Goal: Transaction & Acquisition: Book appointment/travel/reservation

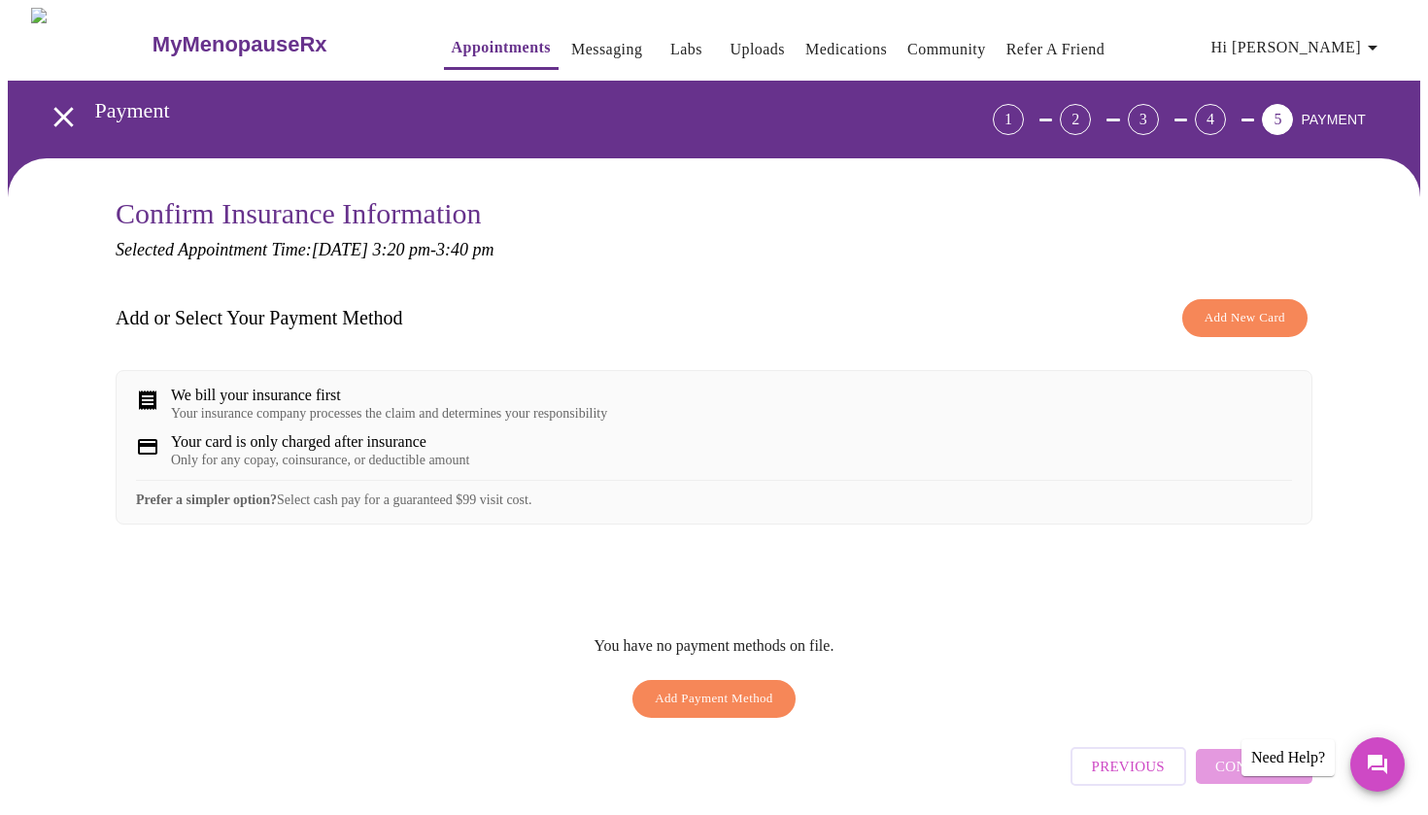
click at [457, 41] on link "Appointments" at bounding box center [501, 47] width 99 height 27
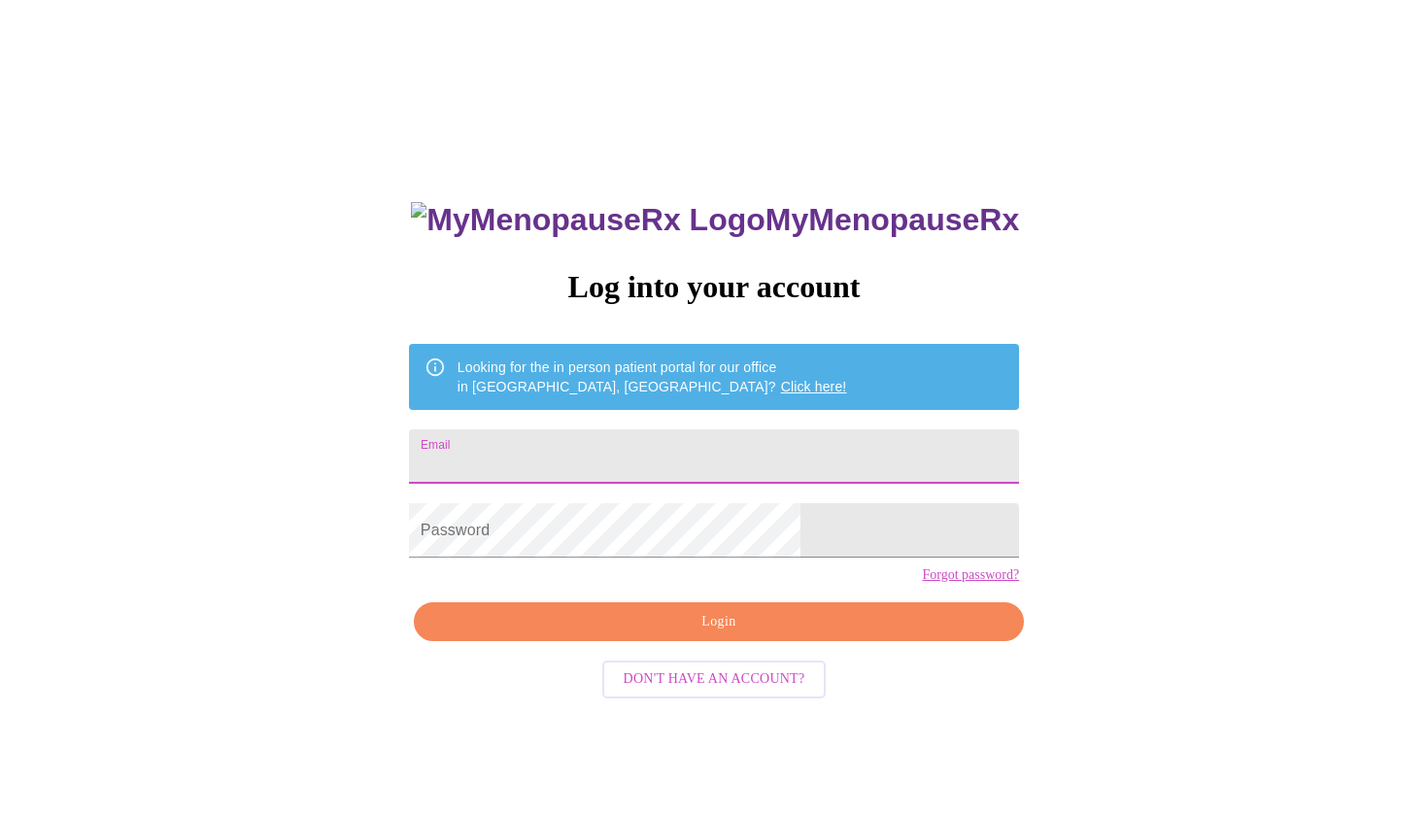
type input "[EMAIL_ADDRESS][DOMAIN_NAME]"
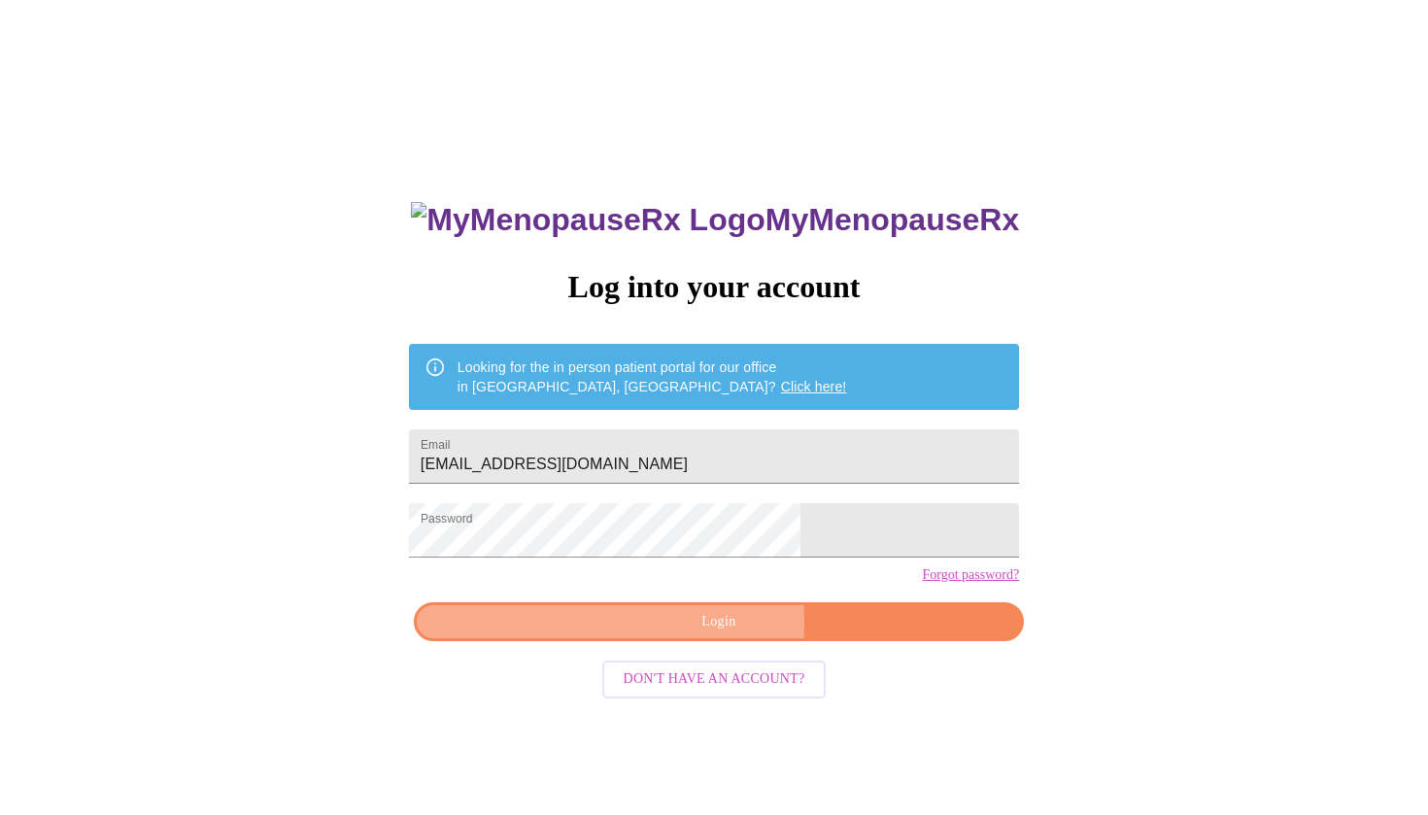
click at [701, 634] on span "Login" at bounding box center [718, 622] width 565 height 24
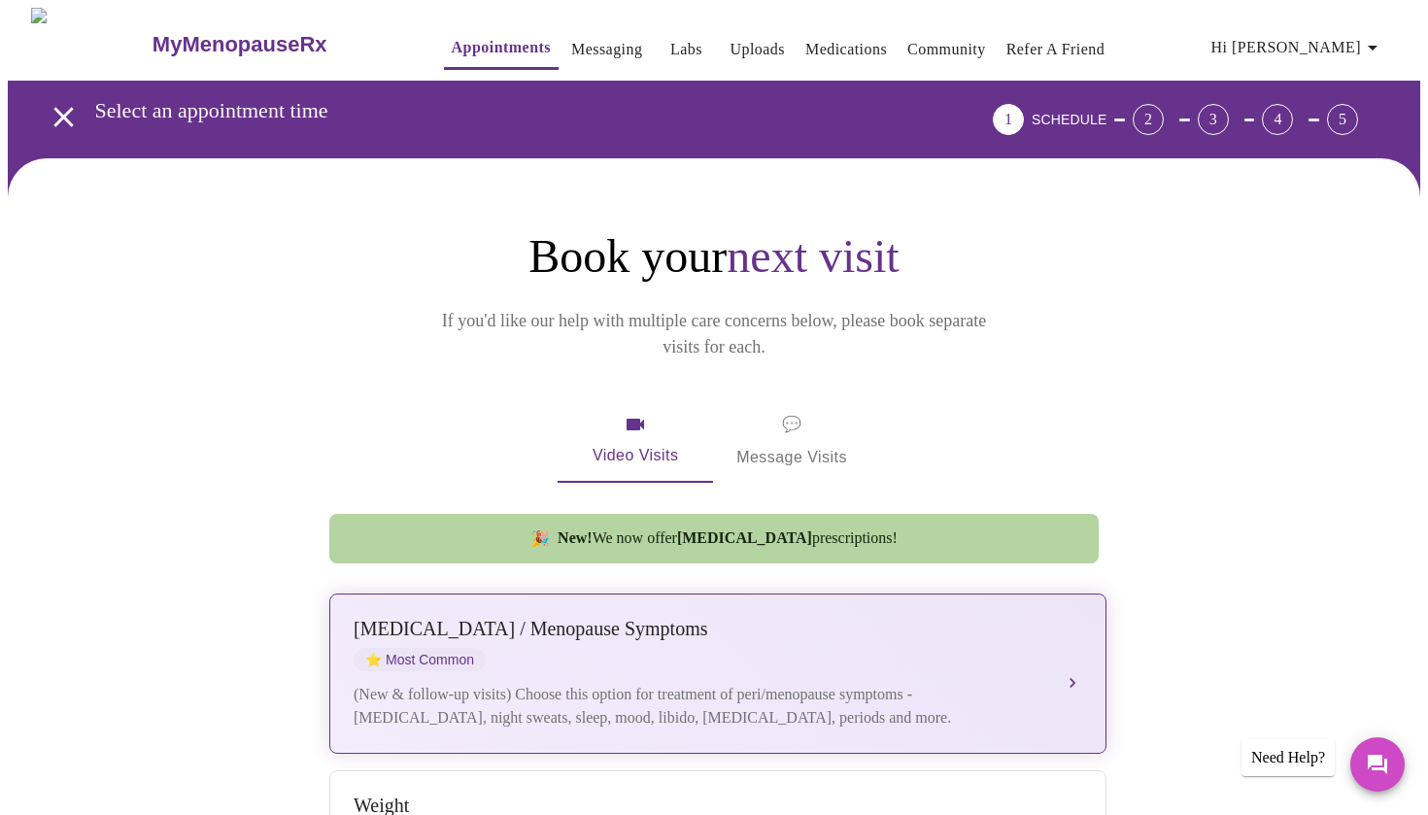
click at [667, 623] on div "[MEDICAL_DATA] / Menopause Symptoms ⭐ Most Common" at bounding box center [699, 644] width 690 height 53
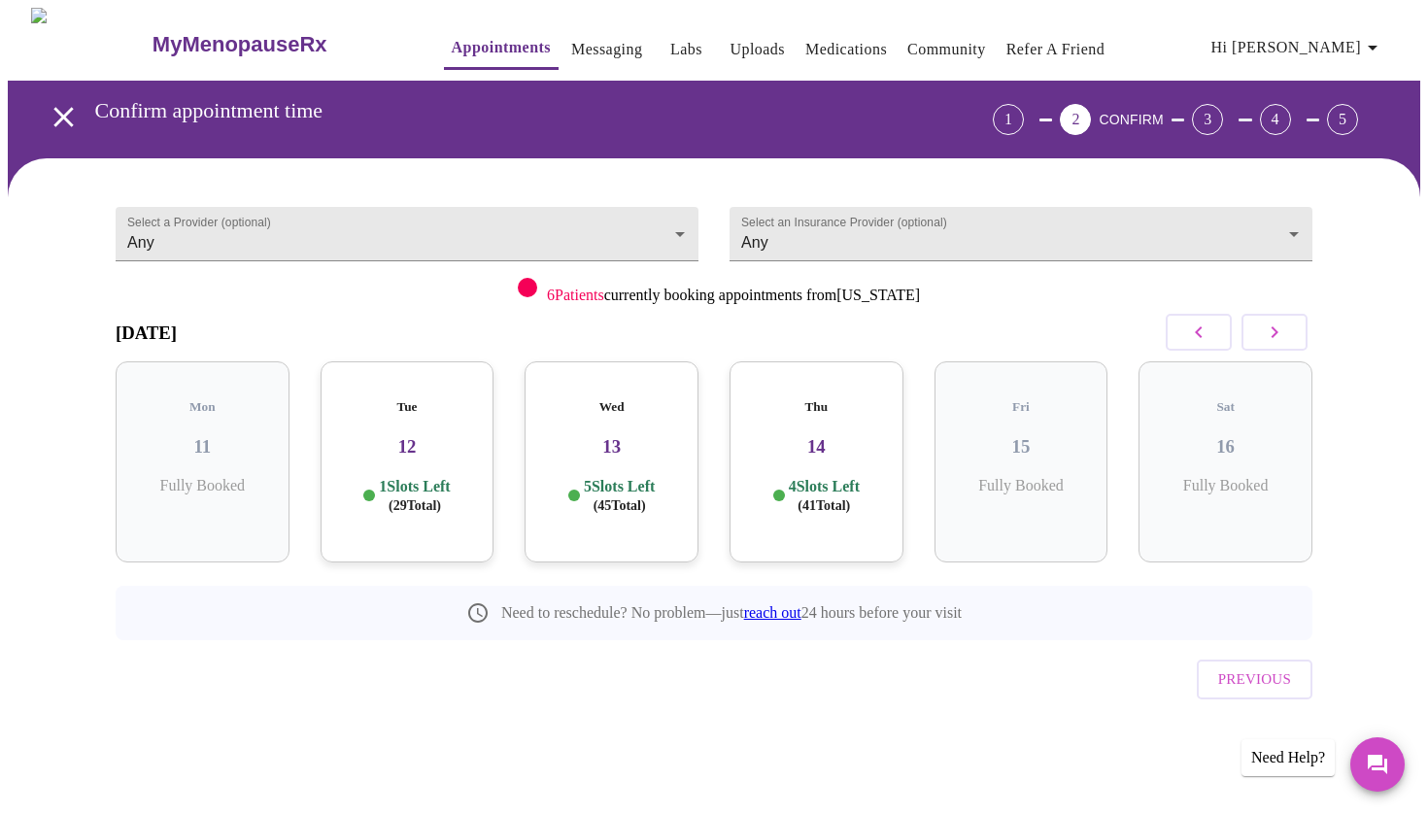
click at [432, 455] on div "Tue 12 1 Slots Left ( 29 Total)" at bounding box center [408, 461] width 174 height 201
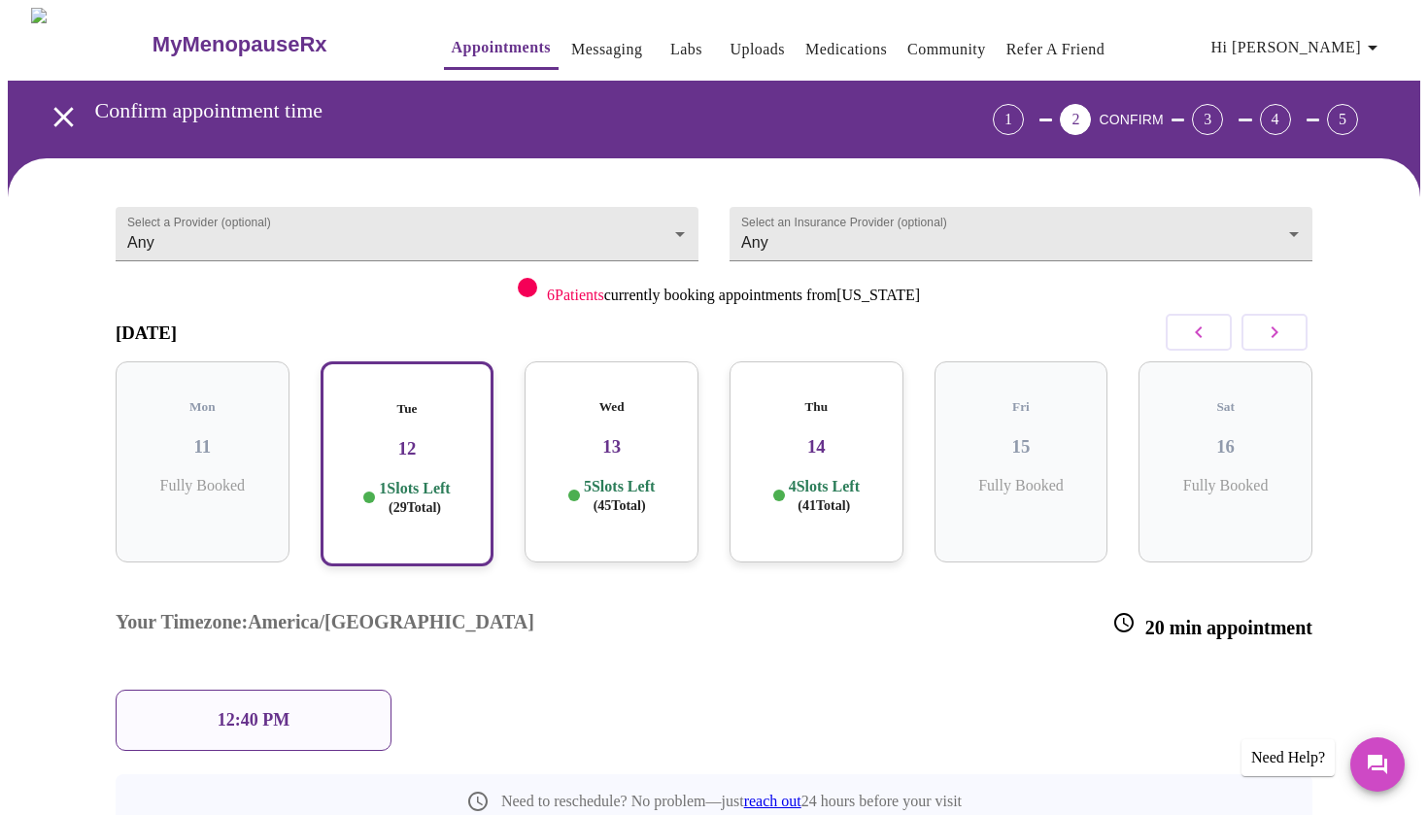
click at [283, 710] on p "12:40 PM" at bounding box center [254, 720] width 72 height 20
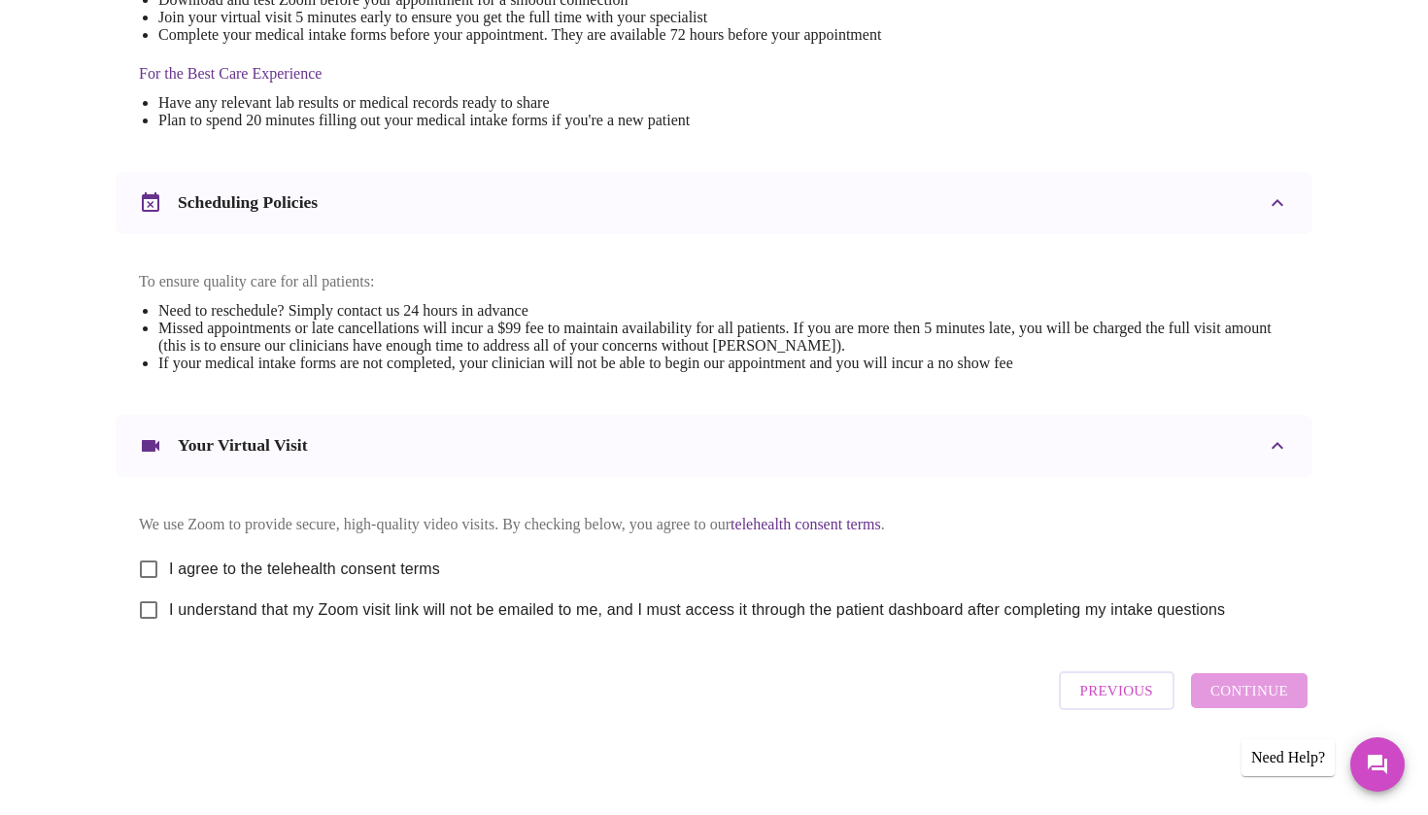
scroll to position [593, 0]
click at [340, 563] on span "I agree to the telehealth consent terms" at bounding box center [304, 569] width 271 height 23
click at [169, 563] on input "I agree to the telehealth consent terms" at bounding box center [148, 569] width 41 height 41
checkbox input "true"
click at [330, 615] on span "I understand that my Zoom visit link will not be emailed to me, and I must acce…" at bounding box center [697, 610] width 1056 height 23
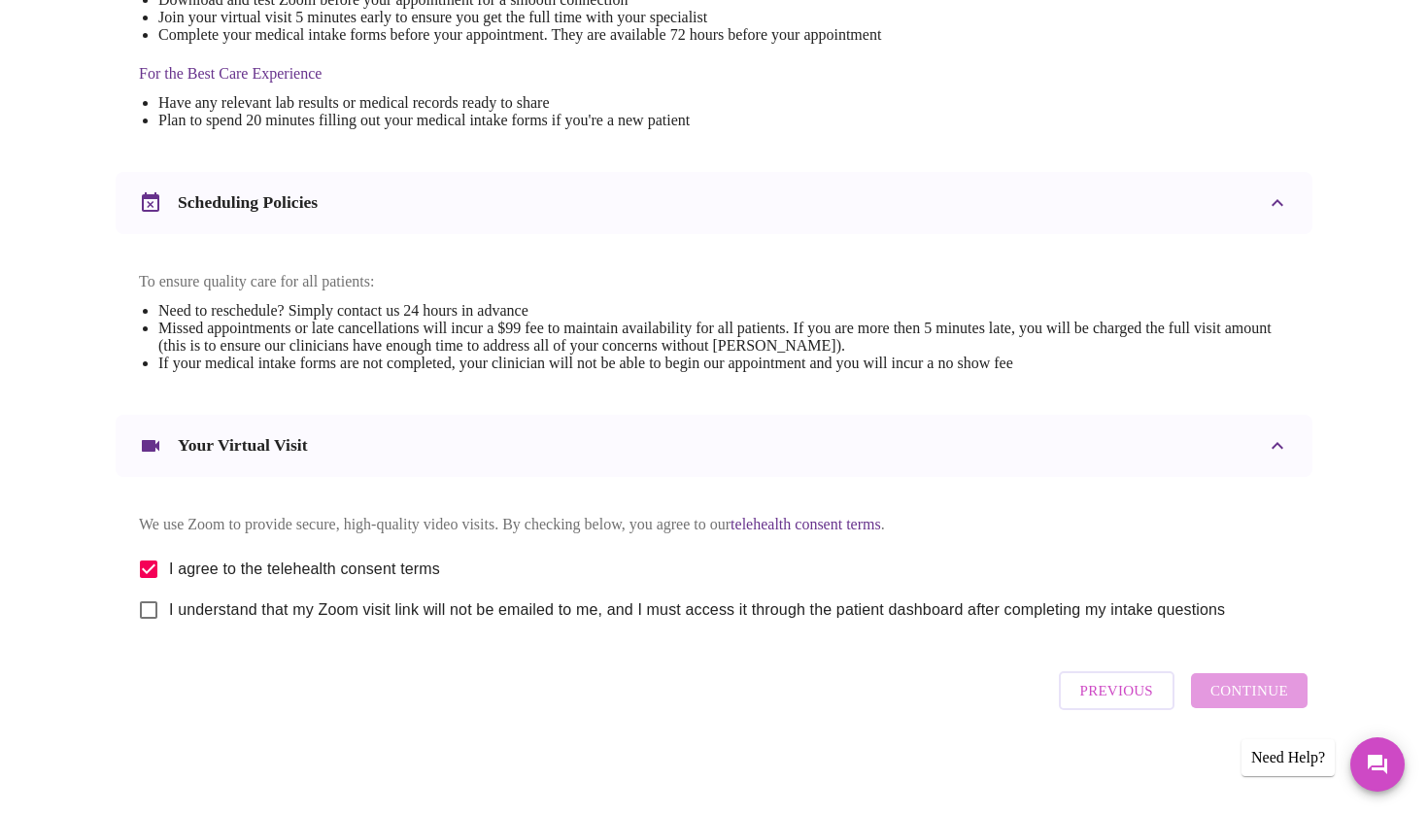
click at [169, 615] on input "I understand that my Zoom visit link will not be emailed to me, and I must acce…" at bounding box center [148, 610] width 41 height 41
checkbox input "true"
click at [1255, 708] on button "Continue" at bounding box center [1249, 690] width 117 height 35
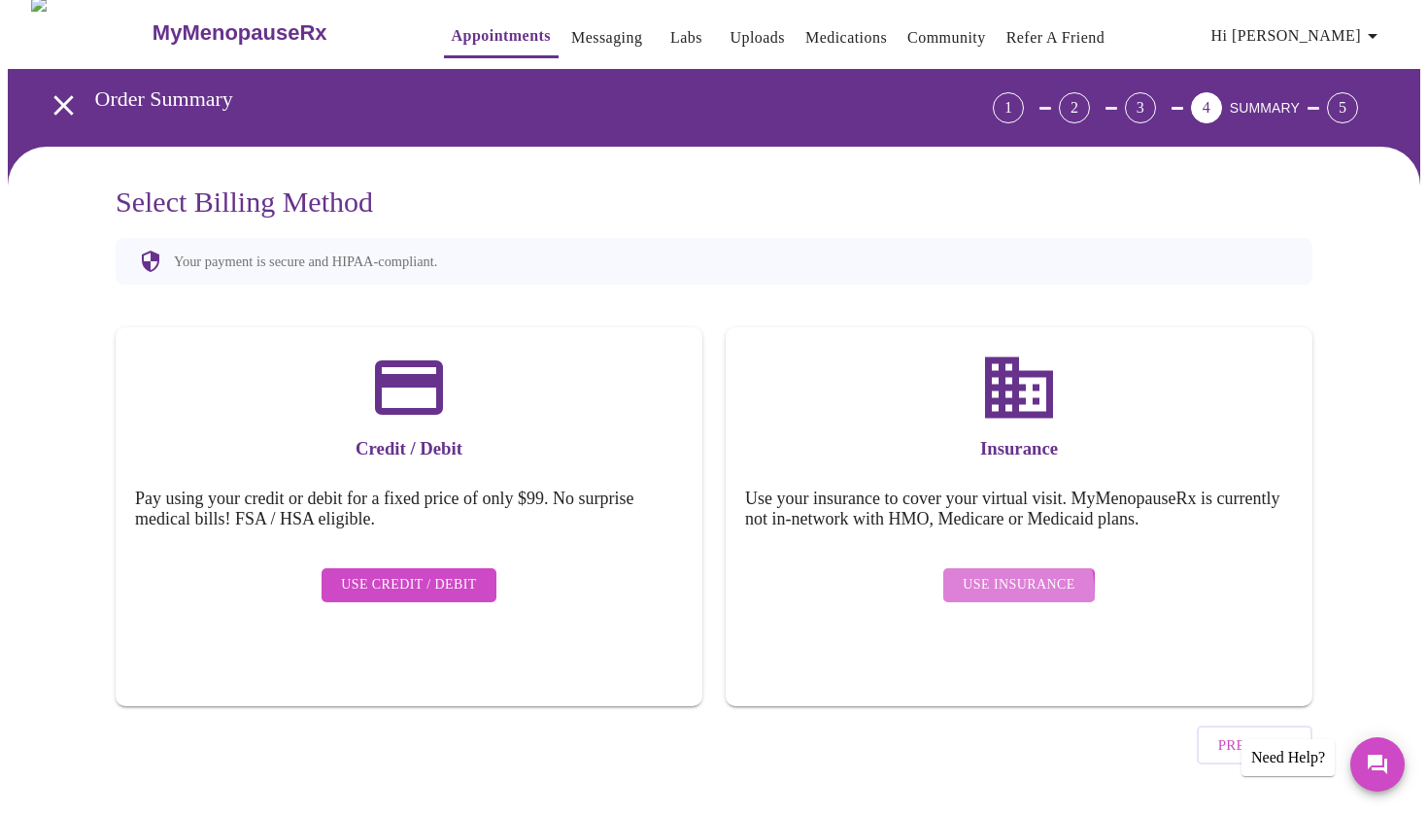
click at [989, 577] on span "Use Insurance" at bounding box center [1019, 585] width 112 height 24
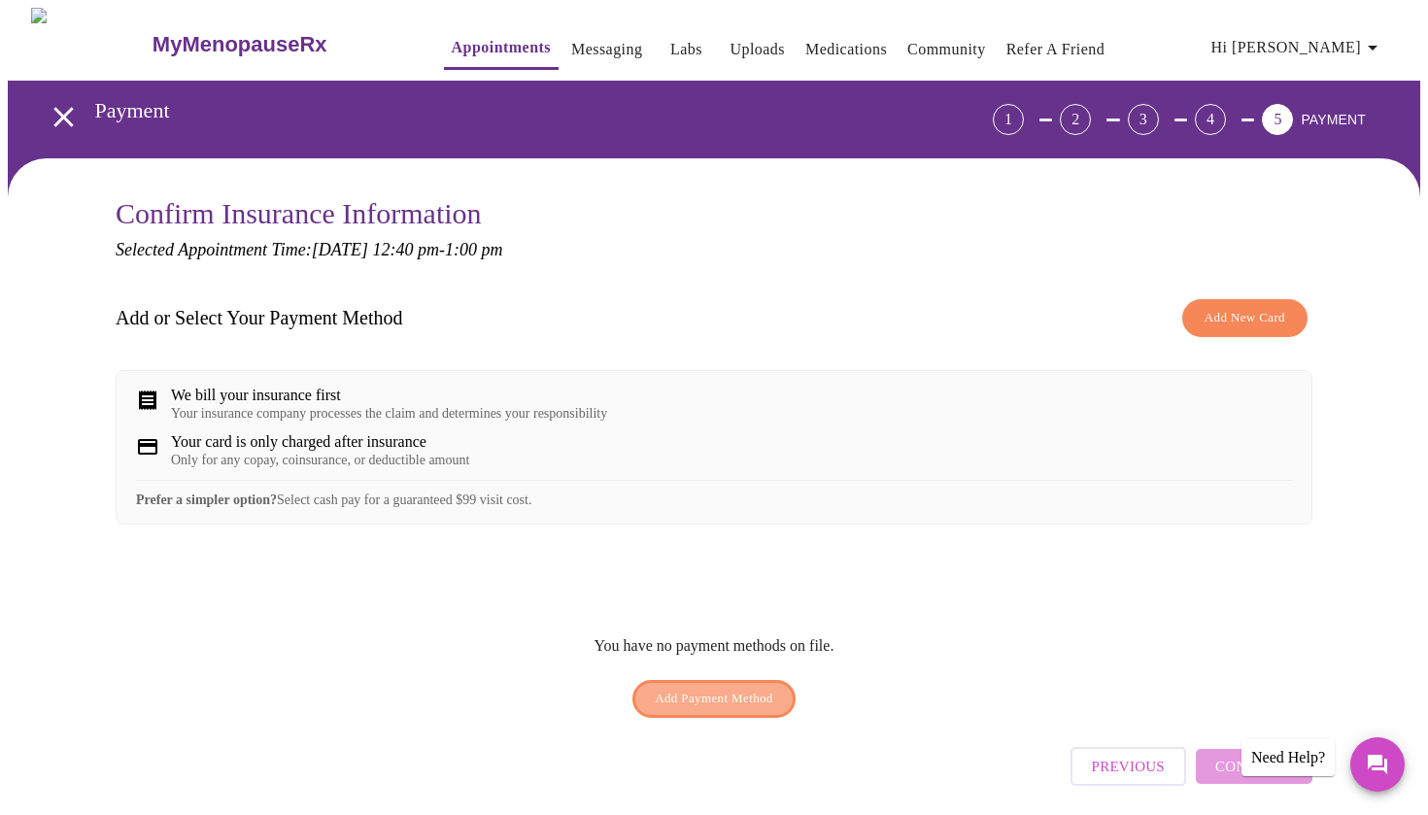
click at [704, 710] on span "Add Payment Method" at bounding box center [714, 699] width 119 height 22
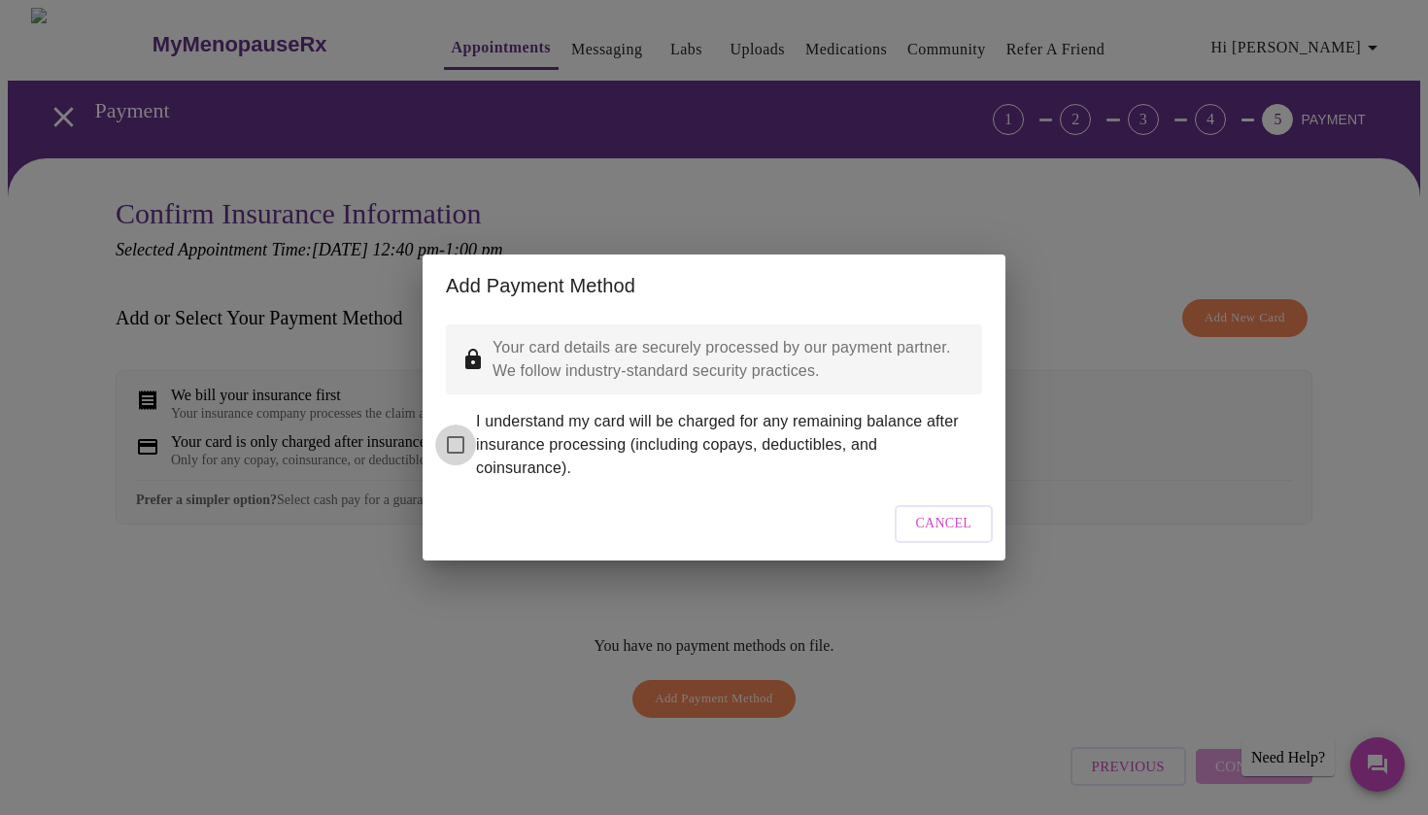
click at [452, 431] on input "I understand my card will be charged for any remaining balance after insurance …" at bounding box center [455, 445] width 41 height 41
checkbox input "true"
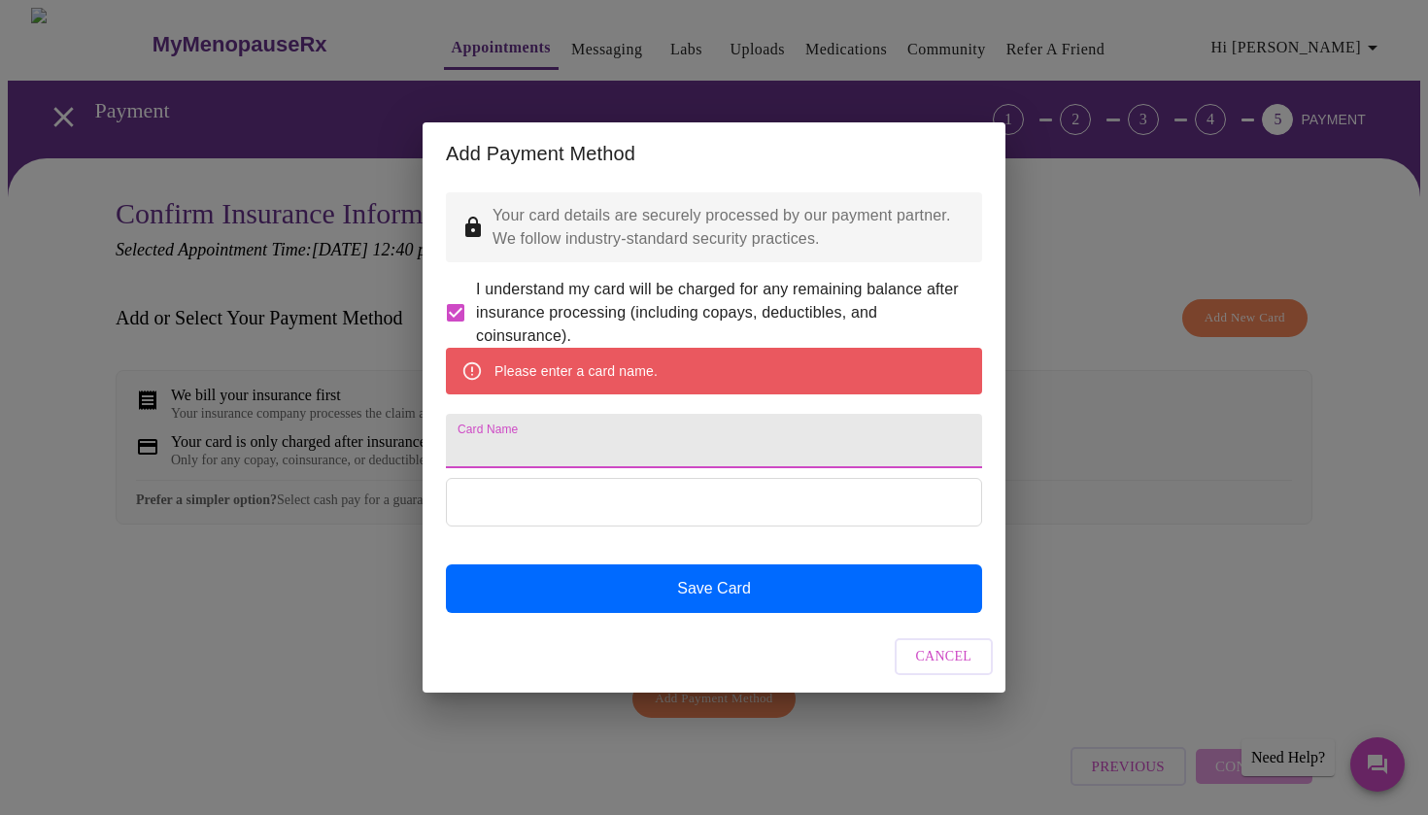
click at [614, 460] on input "Card Name" at bounding box center [714, 441] width 536 height 54
